Goal: Information Seeking & Learning: Learn about a topic

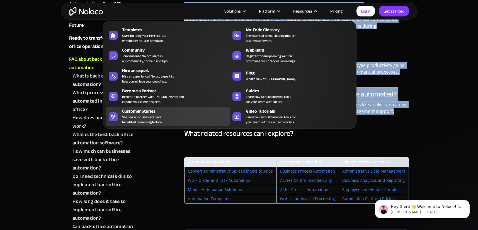
click at [141, 115] on span "See how our customers have benefited from using Noloco." at bounding box center [142, 120] width 40 height 10
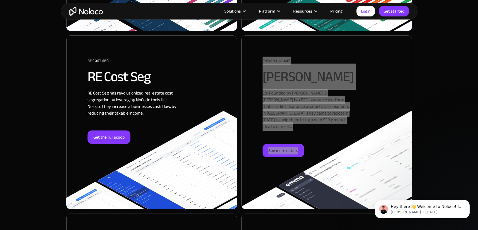
scroll to position [690, 0]
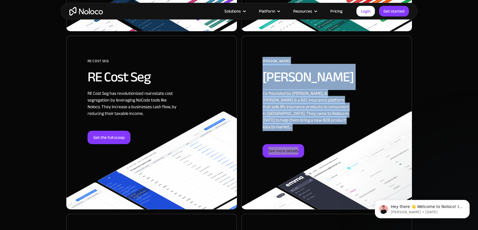
click at [452, 100] on section "Wait, there's more… Keep reading for more stories of how we’ve helped businesse…" at bounding box center [239, 180] width 478 height 1134
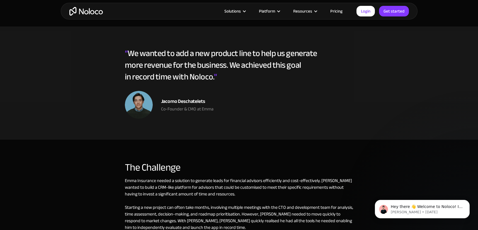
scroll to position [394, 0]
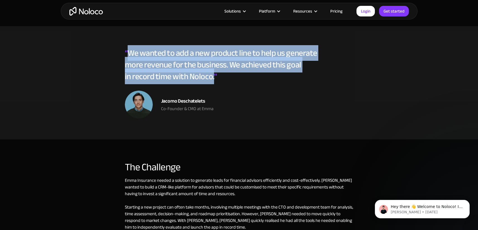
drag, startPoint x: 129, startPoint y: 46, endPoint x: 214, endPoint y: 67, distance: 87.7
click at [214, 67] on div "“ We wanted to add a new product line to help us generate more revenue for the …" at bounding box center [239, 69] width 229 height 44
copy div "We wanted to add a new product line to help us generate more revenue for the bu…"
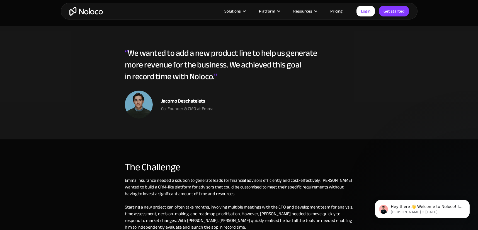
click at [180, 97] on div "Jacomo Deschatelets" at bounding box center [187, 101] width 52 height 8
drag, startPoint x: 178, startPoint y: 95, endPoint x: 206, endPoint y: 95, distance: 27.1
click at [206, 97] on div "Jacomo Deschatelets" at bounding box center [187, 101] width 52 height 8
copy div "Deschatelets"
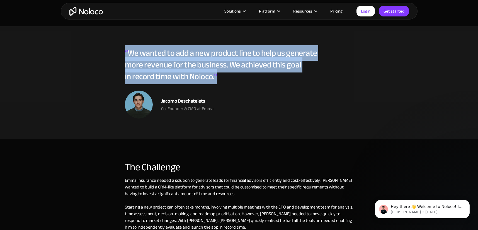
drag, startPoint x: 126, startPoint y: 45, endPoint x: 216, endPoint y: 70, distance: 93.6
click at [216, 70] on div "“ We wanted to add a new product line to help us generate more revenue for the …" at bounding box center [239, 69] width 229 height 44
copy div "“ We wanted to add a new product line to help us generate more revenue for the …"
click at [196, 97] on div "Jacomo Deschatelets" at bounding box center [187, 101] width 52 height 8
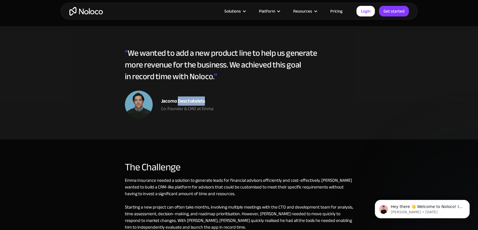
copy div "Deschatelets"
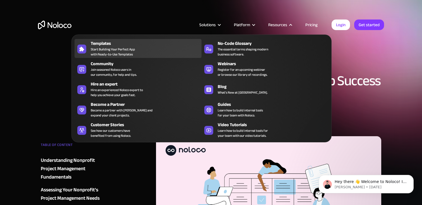
click at [113, 44] on div "Templates" at bounding box center [147, 43] width 113 height 7
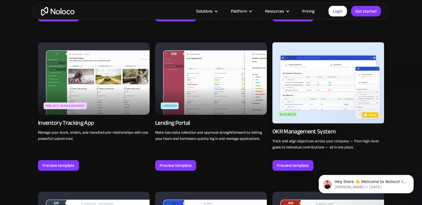
scroll to position [834, 0]
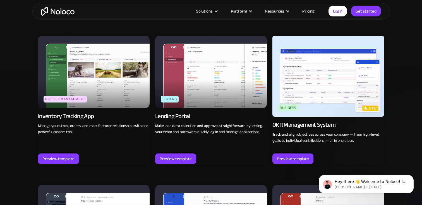
click at [309, 127] on div "OKR Management System" at bounding box center [303, 125] width 63 height 8
